Goal: Information Seeking & Learning: Check status

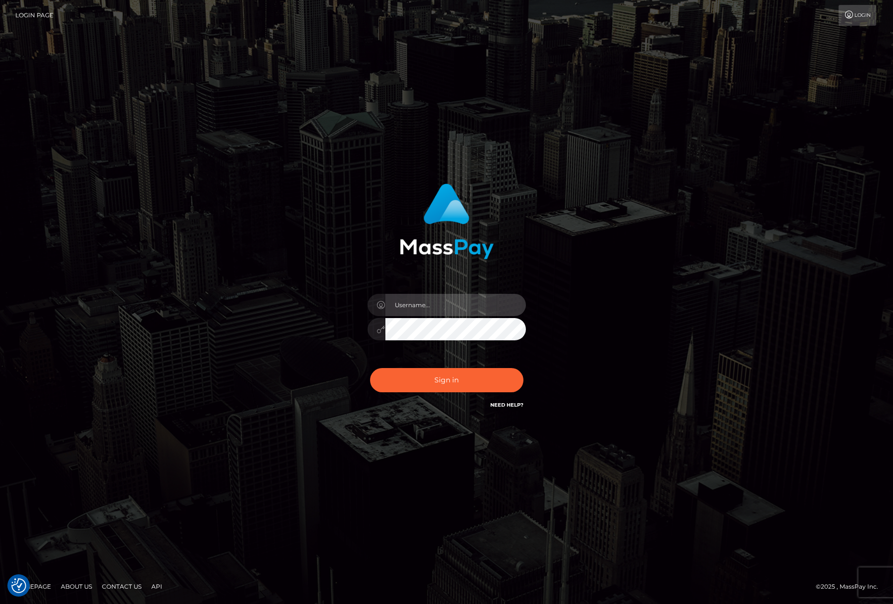
click at [492, 300] on input "text" at bounding box center [455, 305] width 141 height 22
type input "efrain.ievpro"
click at [370, 368] on button "Sign in" at bounding box center [446, 380] width 153 height 24
click at [431, 302] on input "text" at bounding box center [455, 305] width 141 height 22
type input "efrain.ievpro"
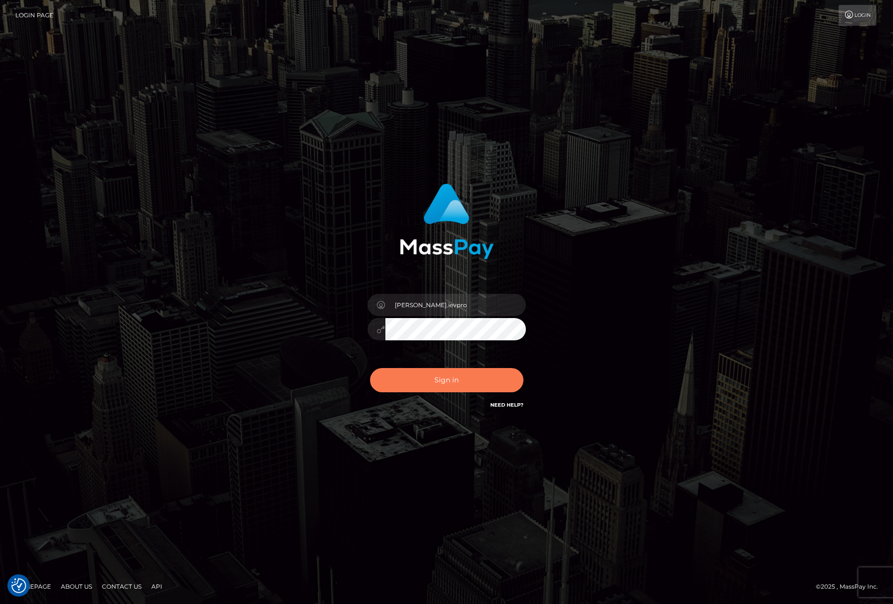
drag, startPoint x: 448, startPoint y: 387, endPoint x: 446, endPoint y: 381, distance: 5.8
click at [448, 387] on button "Sign in" at bounding box center [446, 380] width 153 height 24
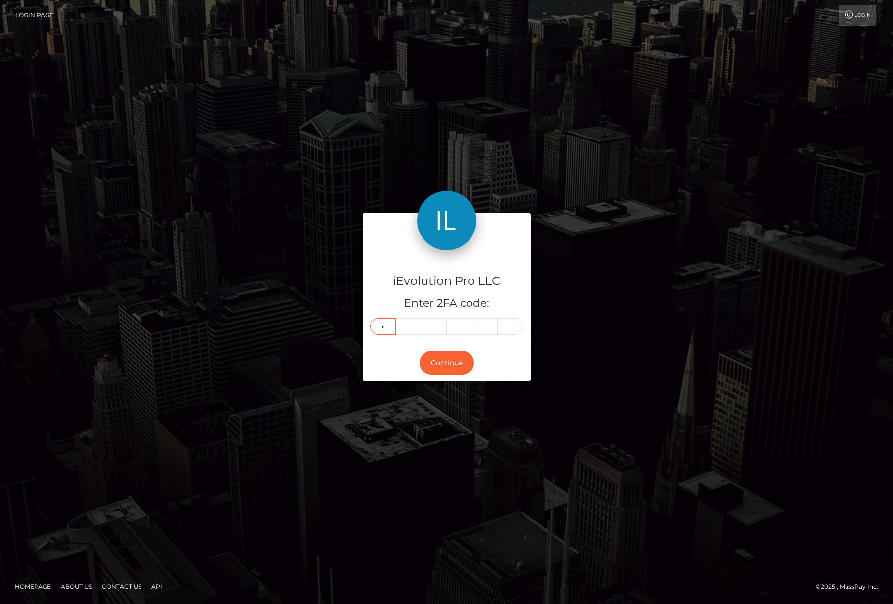
type input "5"
type input "2"
type input "5"
type input "2"
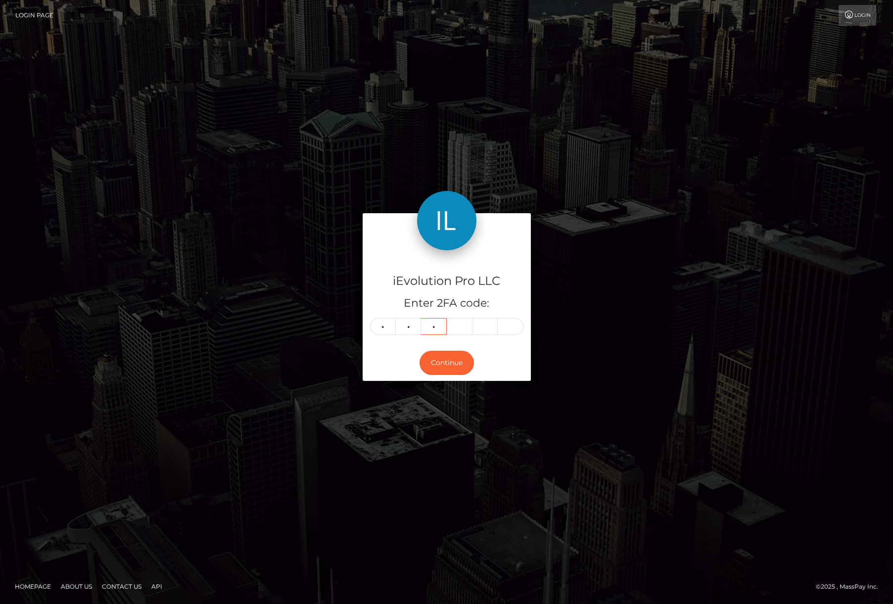
type input "2"
type input "3"
type input "0"
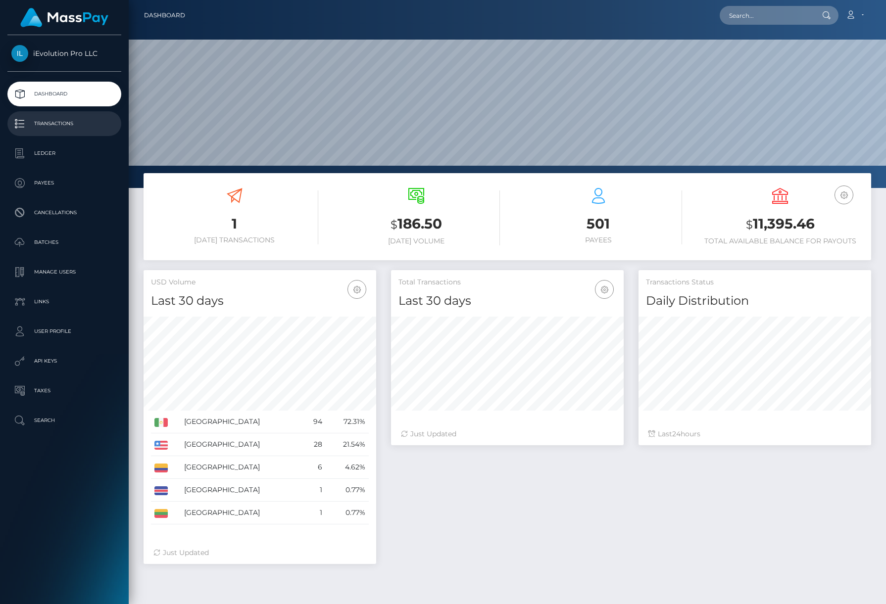
scroll to position [176, 233]
click at [78, 127] on p "Transactions" at bounding box center [64, 123] width 106 height 15
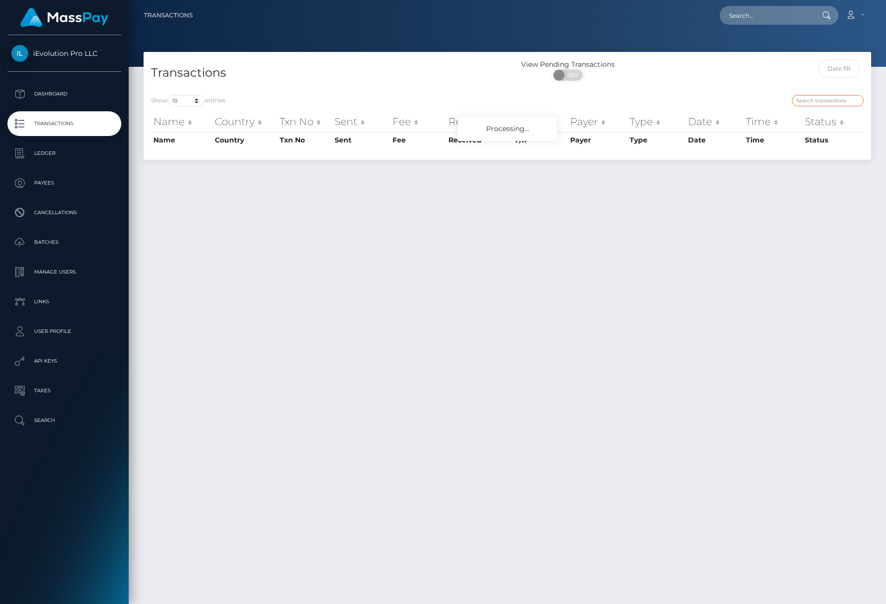
click at [832, 96] on input "search" at bounding box center [828, 100] width 72 height 11
paste input "Rafael5862"
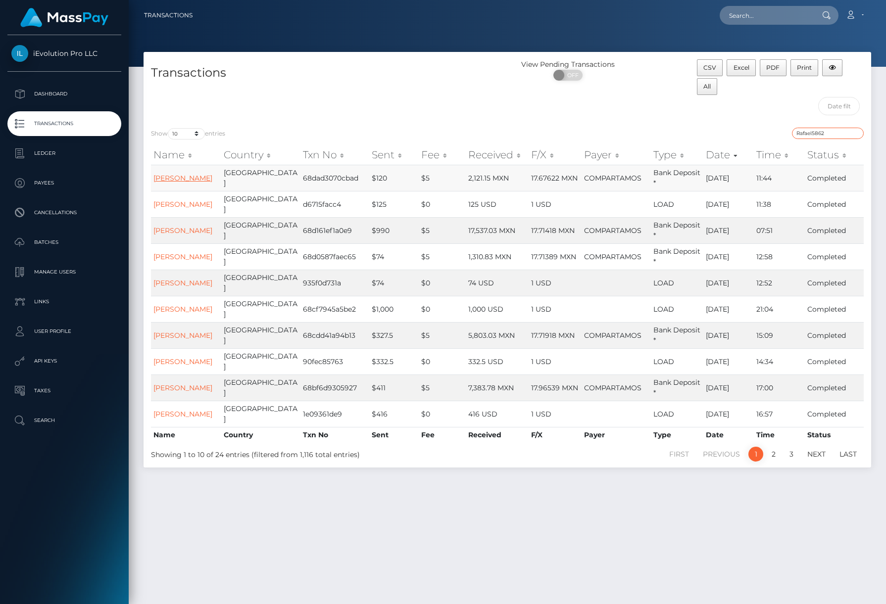
type input "Rafael5862"
click at [176, 174] on link "[PERSON_NAME]" at bounding box center [182, 178] width 59 height 9
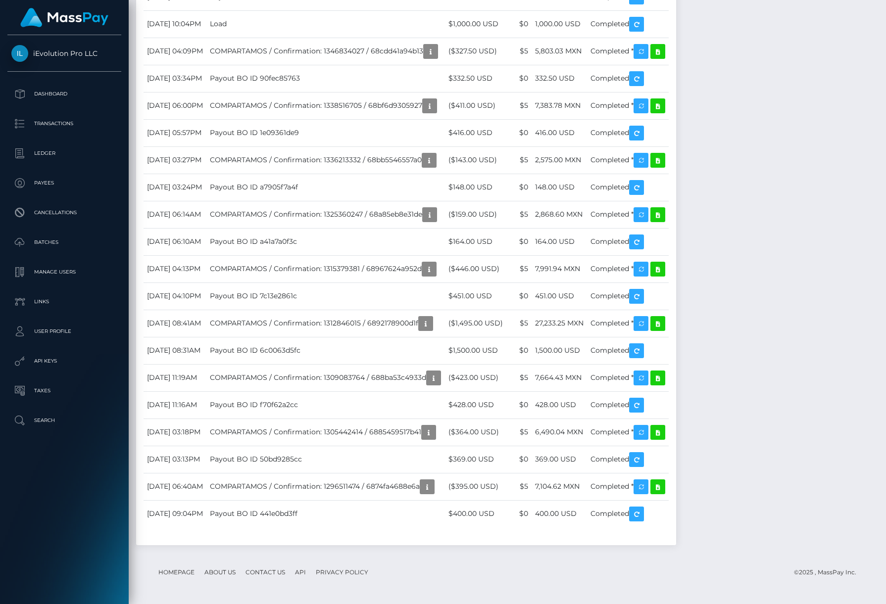
scroll to position [1980, 0]
